Goal: Find specific page/section: Find specific page/section

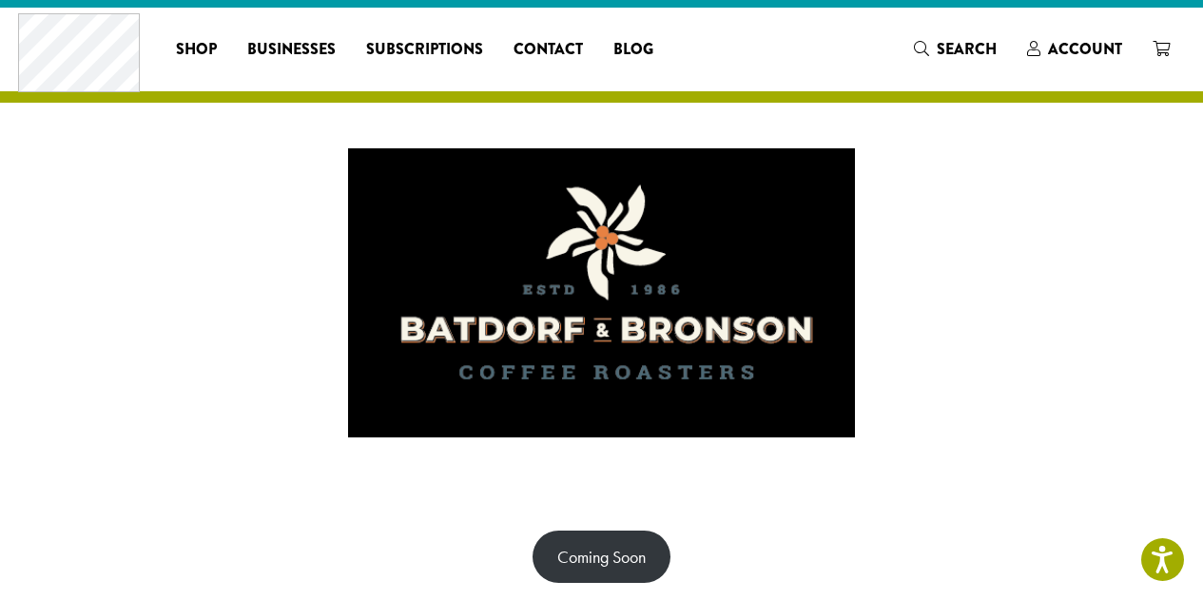
scroll to position [55, 0]
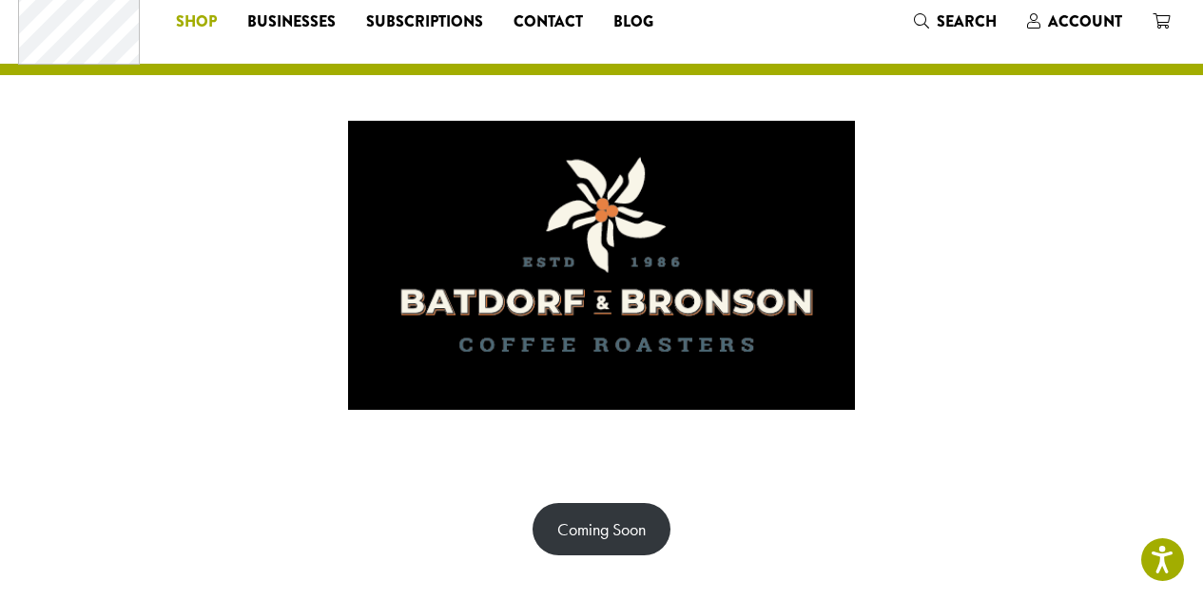
click at [193, 16] on span "Shop" at bounding box center [196, 22] width 41 height 24
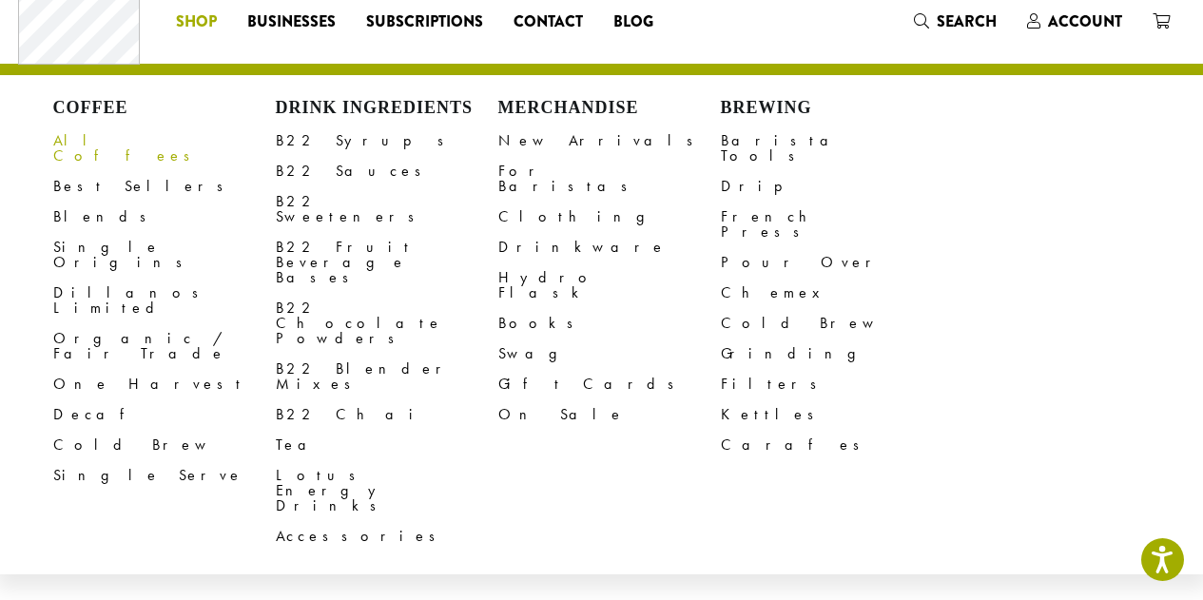
click at [91, 132] on link "All Coffees" at bounding box center [164, 149] width 222 height 46
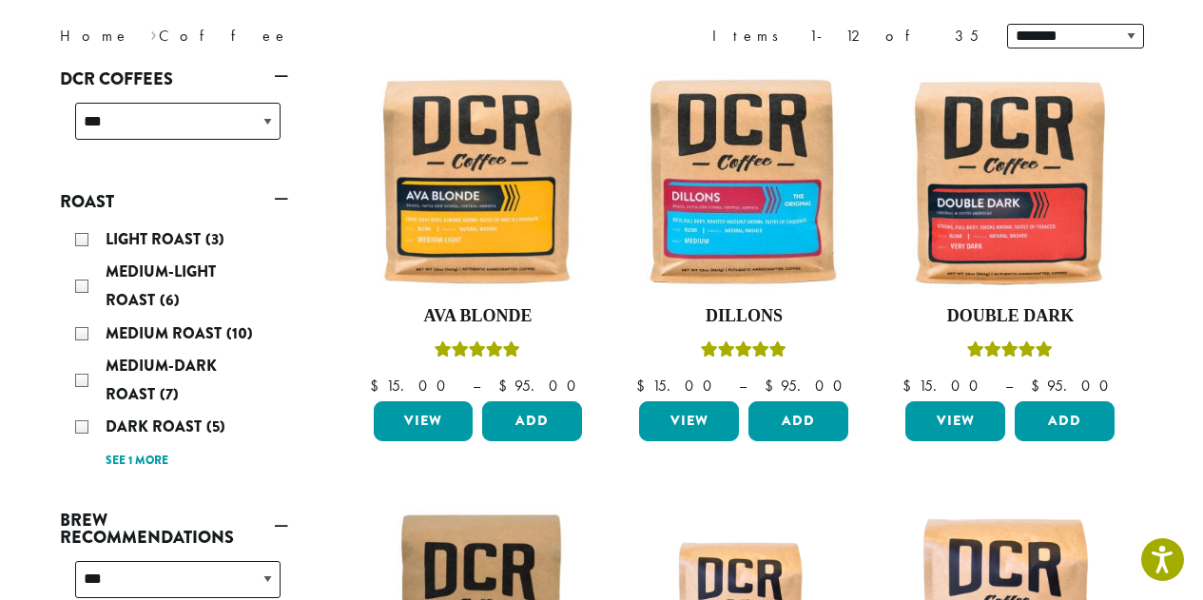
scroll to position [261, 0]
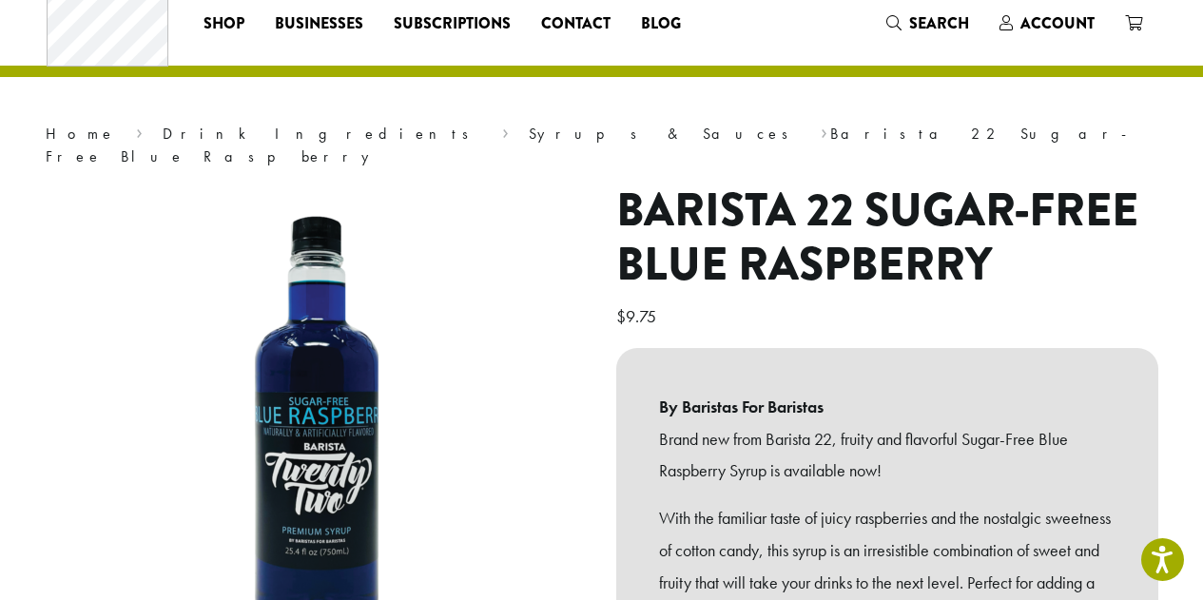
scroll to position [57, 0]
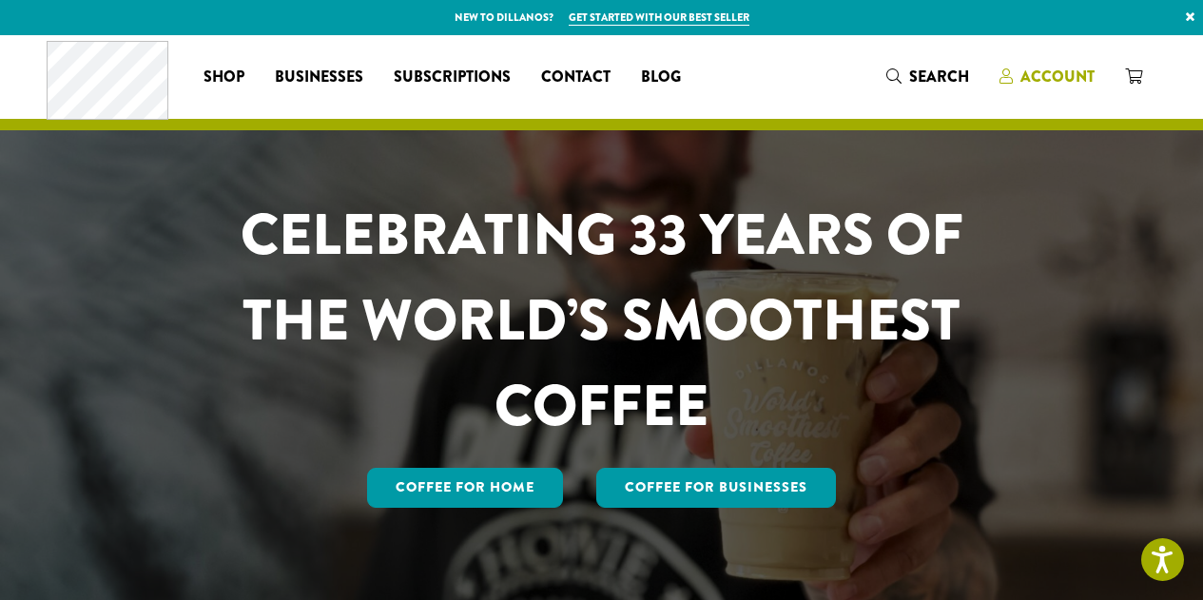
click at [1062, 80] on span "Account" at bounding box center [1057, 77] width 74 height 22
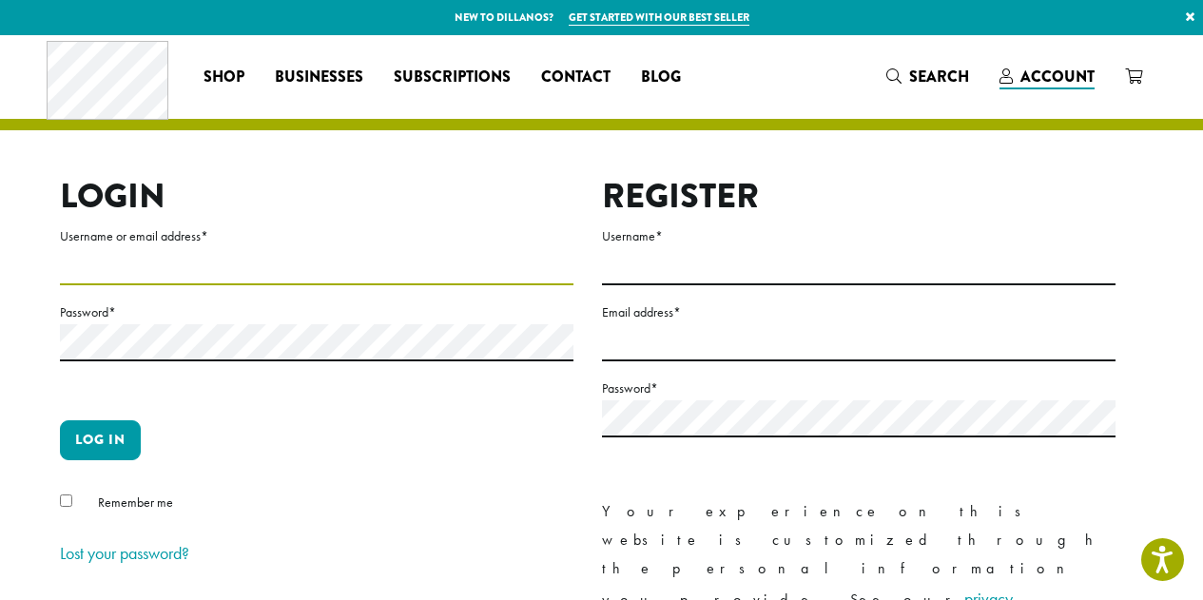
type input "**********"
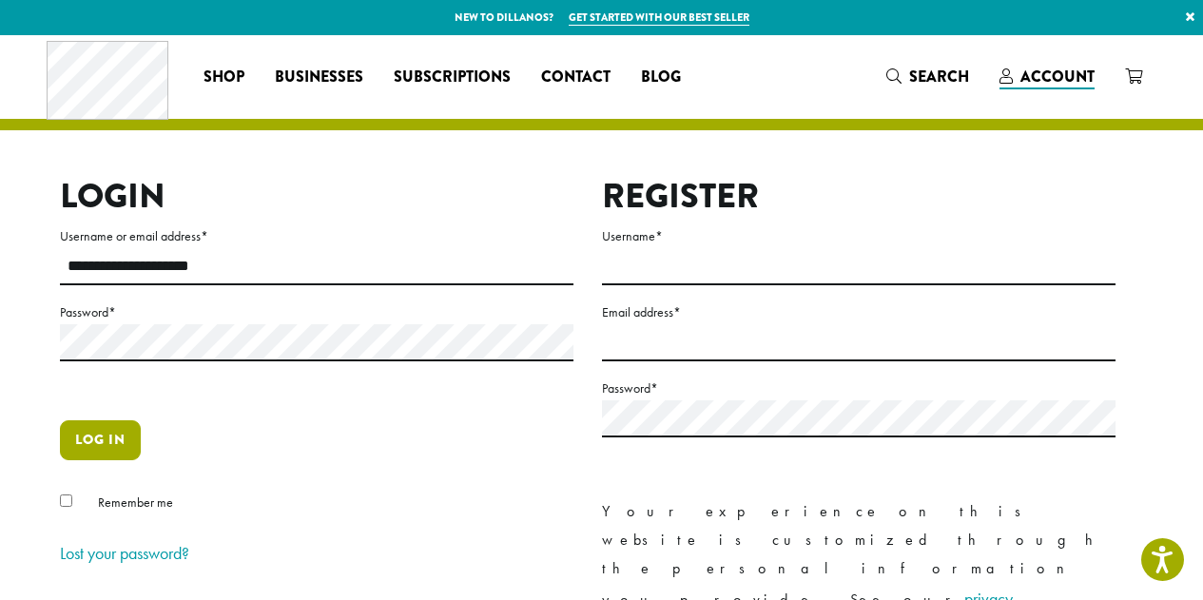
click at [116, 448] on button "Log in" at bounding box center [100, 440] width 81 height 40
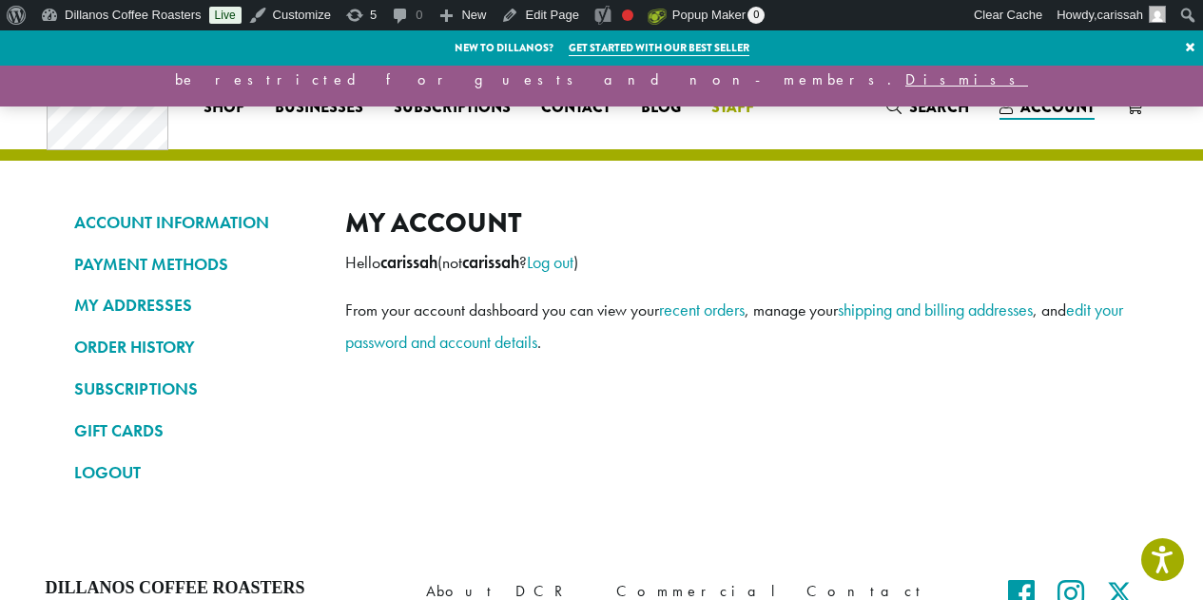
click at [745, 96] on span "Staff" at bounding box center [732, 108] width 43 height 24
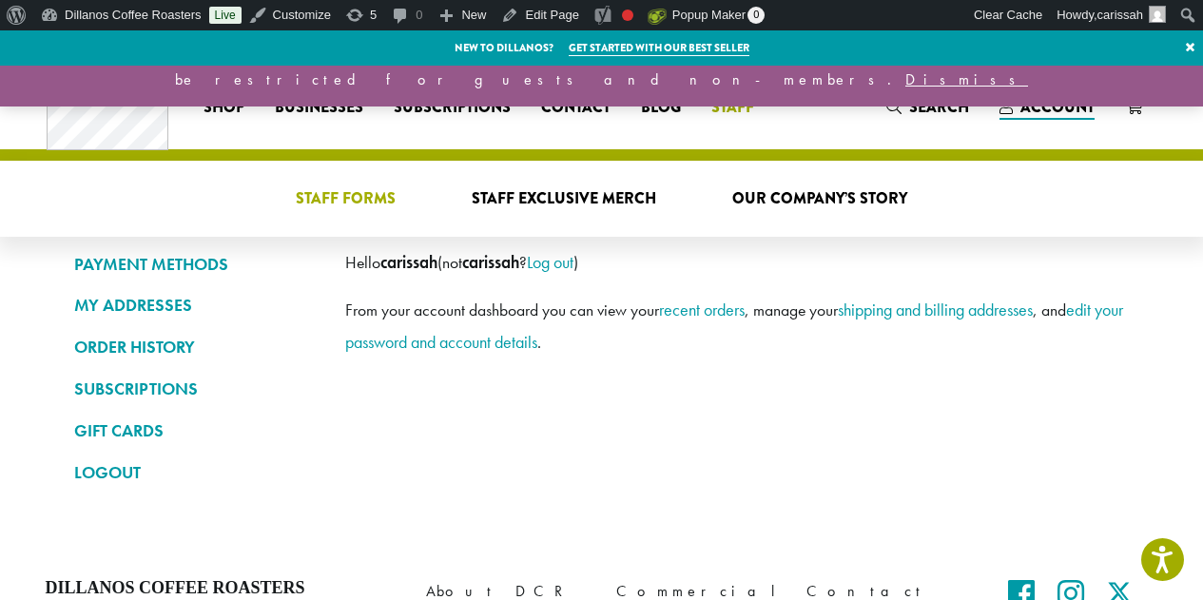
click at [357, 209] on span "Staff Forms" at bounding box center [346, 199] width 100 height 24
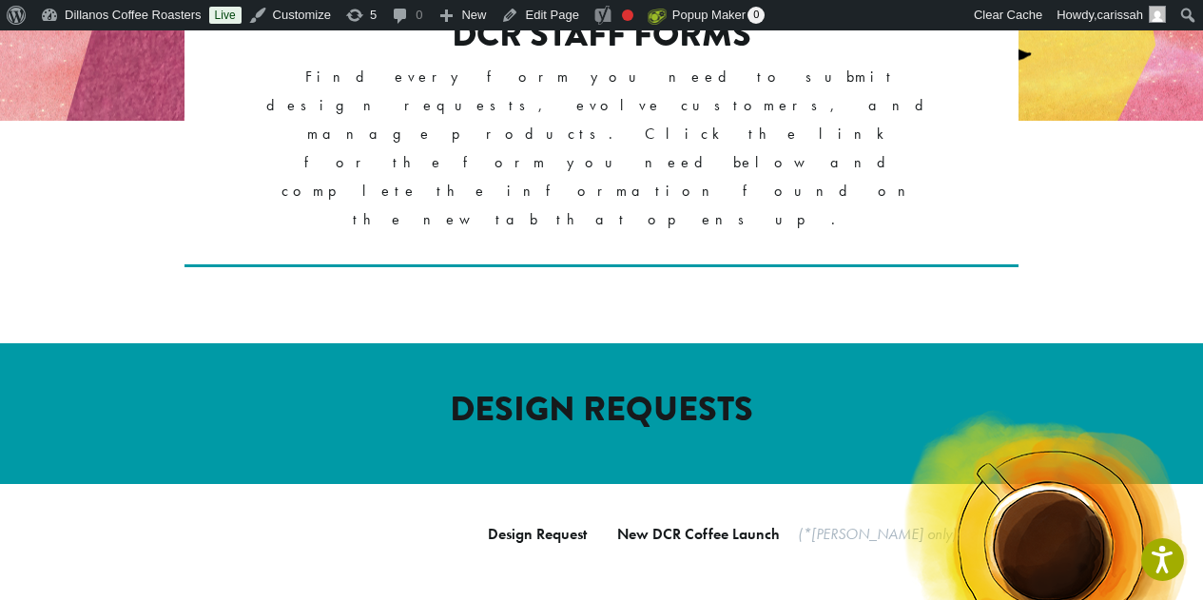
scroll to position [461, 0]
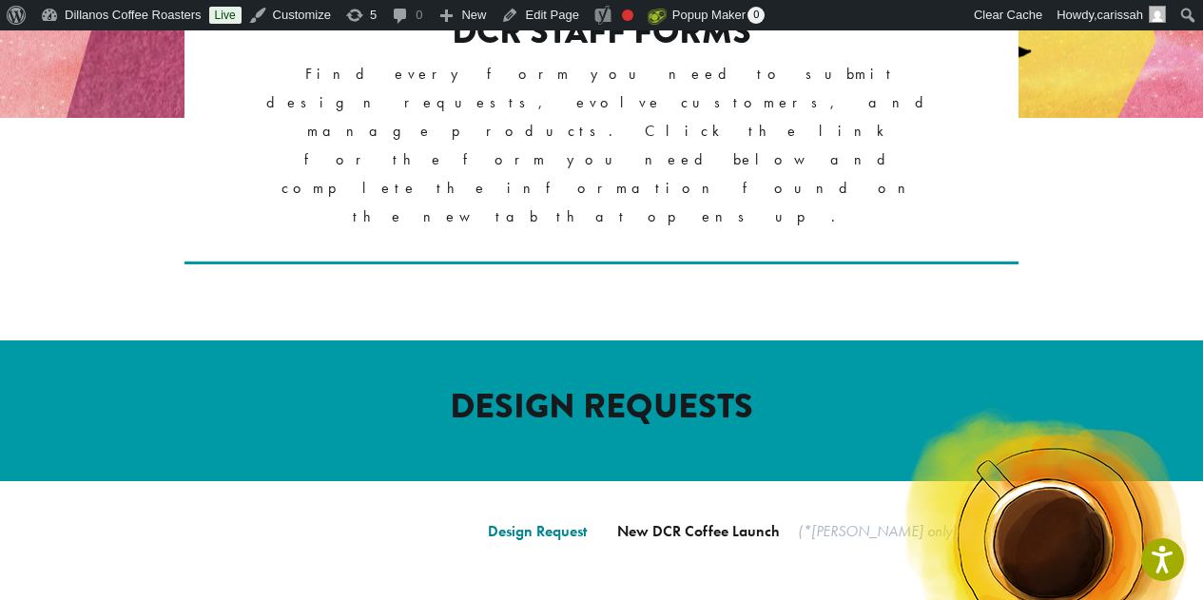
click at [554, 521] on link "Design Request" at bounding box center [537, 531] width 99 height 20
